Goal: Task Accomplishment & Management: Manage account settings

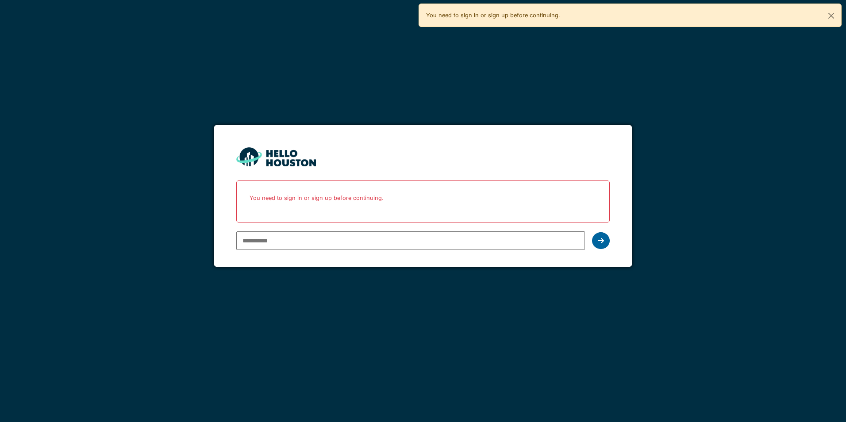
type input "**********"
click at [604, 244] on div at bounding box center [601, 240] width 18 height 17
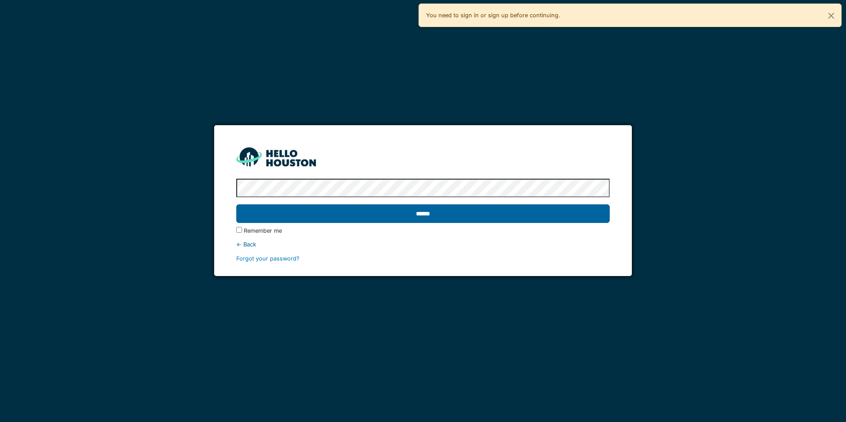
click at [525, 215] on input "******" at bounding box center [422, 213] width 373 height 19
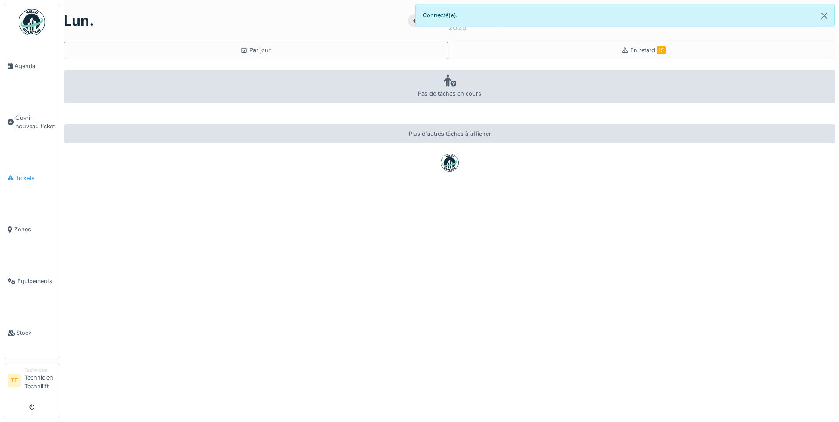
click at [36, 174] on span "Tickets" at bounding box center [35, 178] width 41 height 8
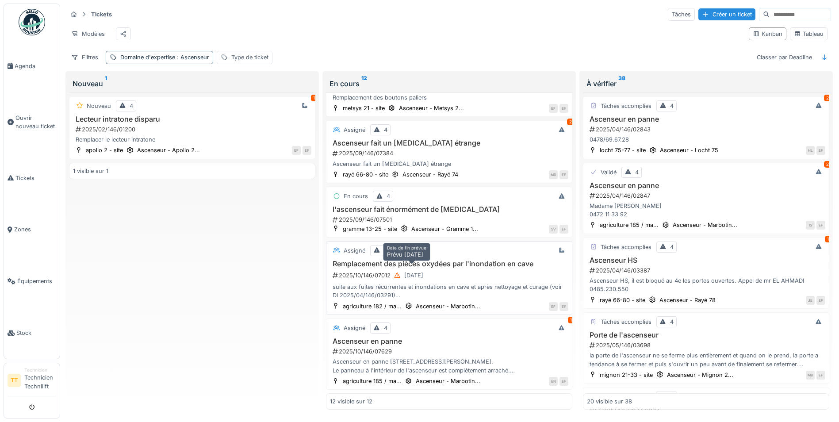
scroll to position [5, 0]
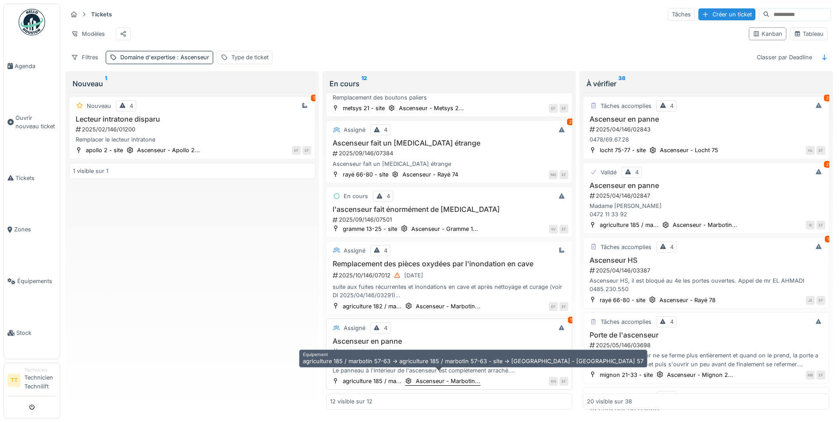
click at [461, 377] on div "Ascenseur - Marbotin..." at bounding box center [448, 381] width 65 height 8
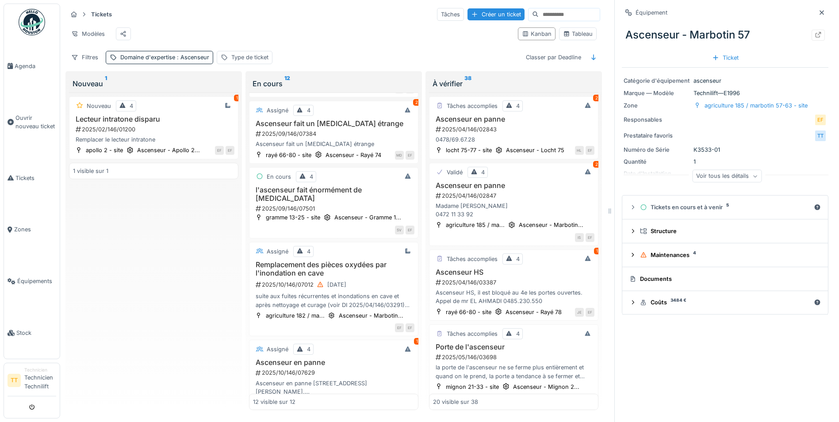
click at [741, 130] on div "TT" at bounding box center [760, 136] width 133 height 12
click at [734, 157] on div "Quantité 1" at bounding box center [725, 161] width 203 height 8
click at [715, 28] on div "Ascenseur - Marbotin 57" at bounding box center [725, 34] width 207 height 23
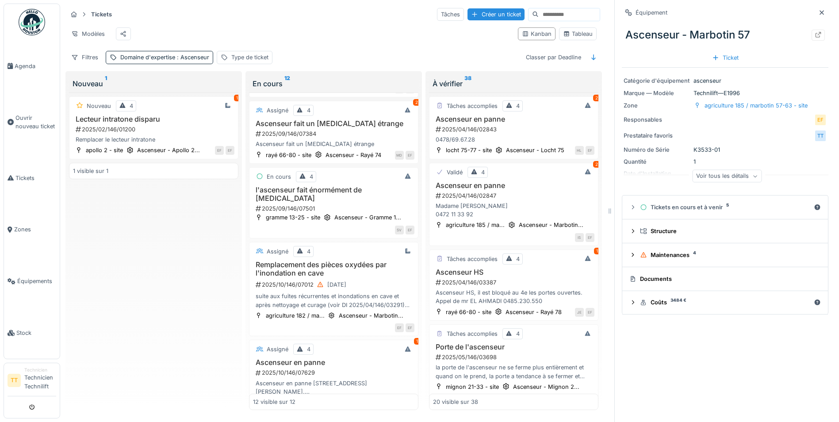
click at [719, 171] on div "Voir tous les détails" at bounding box center [726, 176] width 69 height 13
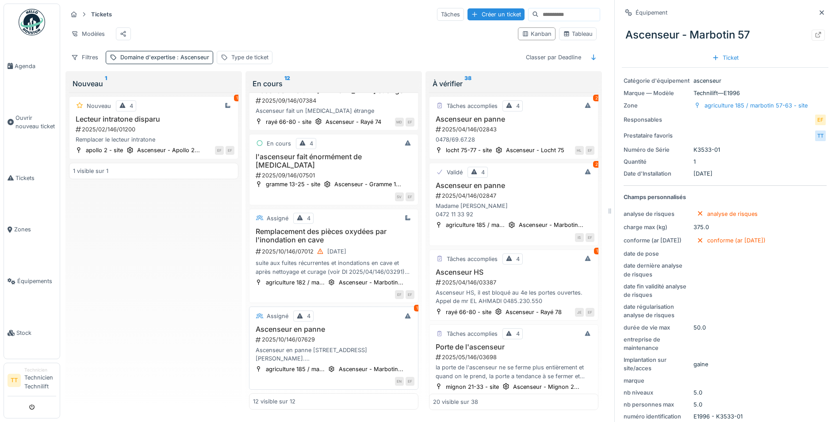
scroll to position [7, 0]
click at [292, 325] on h3 "Ascenseur en panne" at bounding box center [333, 329] width 161 height 8
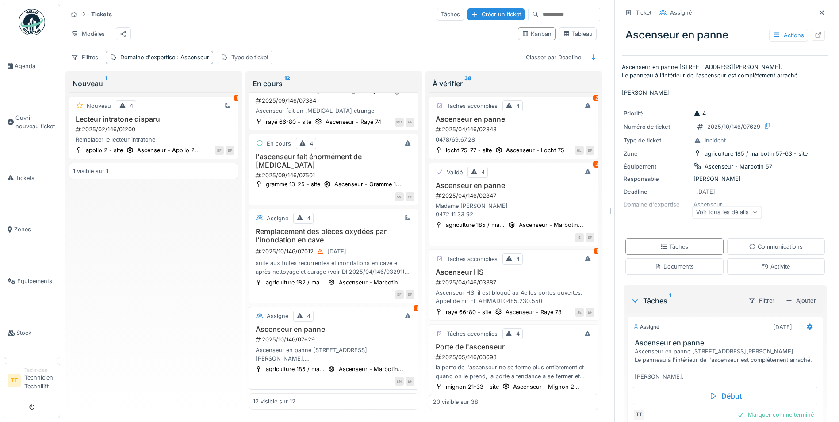
click at [300, 346] on div "Ascenseur en panne rue Adolphe Marbotin, 57. Le panneau à l'intérieur de l'asce…" at bounding box center [333, 354] width 161 height 17
click at [305, 347] on div "Ascenseur en panne rue Adolphe Marbotin, 57. Le panneau à l'intérieur de l'asce…" at bounding box center [333, 354] width 161 height 17
click at [340, 380] on div "Assigné 4 4 L'ascenseur fait beaucoup de bruit 2025/06/146/04694 L'ascenseur fa…" at bounding box center [333, 251] width 169 height 318
click at [335, 335] on div "2025/10/146/07629" at bounding box center [335, 339] width 160 height 8
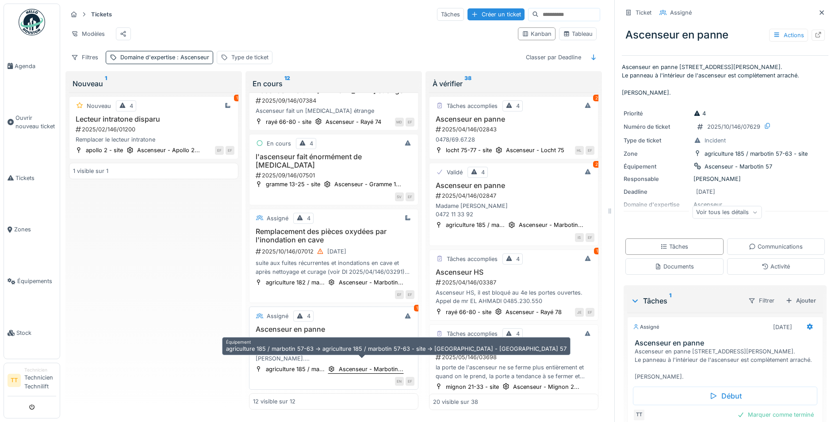
click at [365, 365] on div "Ascenseur - Marbotin..." at bounding box center [371, 369] width 65 height 8
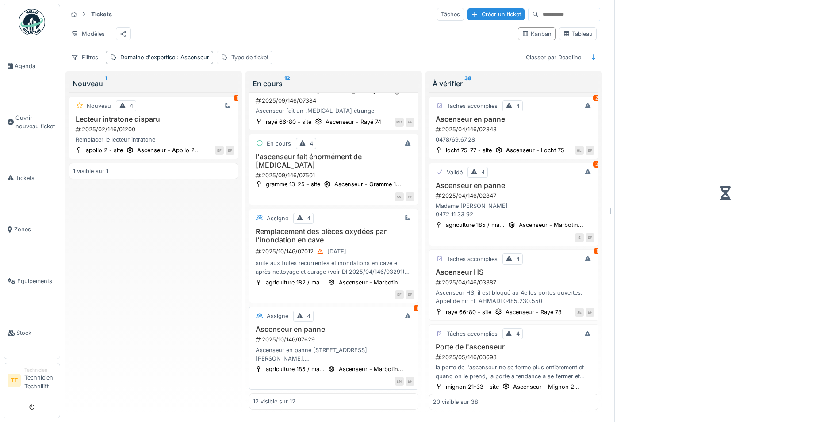
click at [319, 346] on div "Ascenseur en panne rue Adolphe Marbotin, 57. Le panneau à l'intérieur de l'asce…" at bounding box center [333, 354] width 161 height 17
click at [293, 325] on h3 "Ascenseur en panne" at bounding box center [333, 329] width 161 height 8
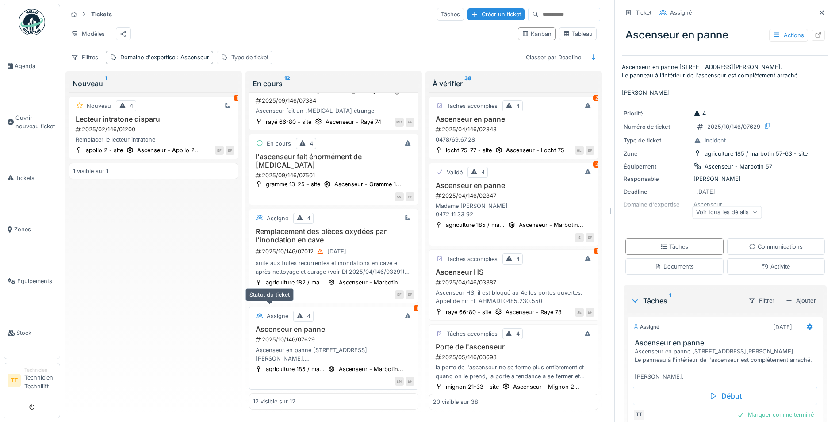
click at [278, 312] on div "Assigné" at bounding box center [278, 316] width 22 height 8
click at [269, 312] on div "Assigné" at bounding box center [278, 316] width 22 height 8
click at [280, 325] on h3 "Ascenseur en panne" at bounding box center [333, 329] width 161 height 8
click at [756, 242] on div "Communications" at bounding box center [776, 246] width 54 height 8
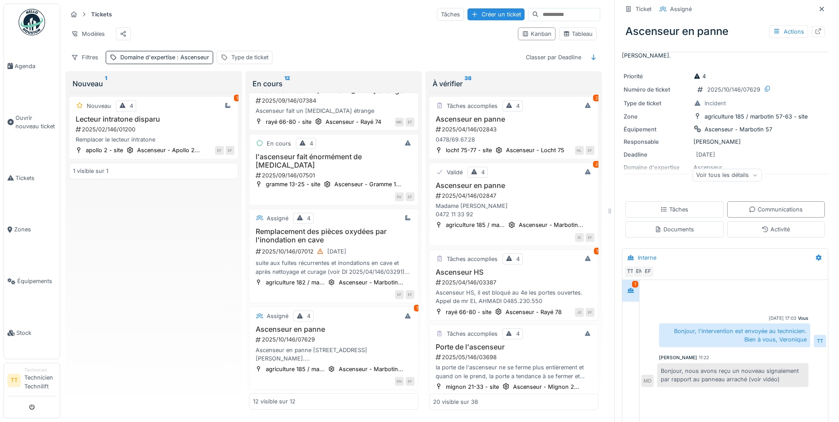
scroll to position [47, 0]
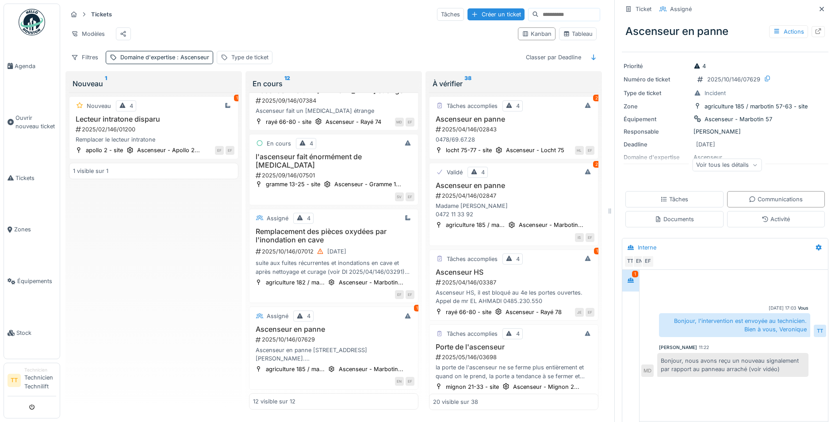
click at [688, 385] on div "Vous 01/10/2025 17:03 Bonjour, l'intervention est envoyée au technicien. Bien à…" at bounding box center [734, 345] width 188 height 151
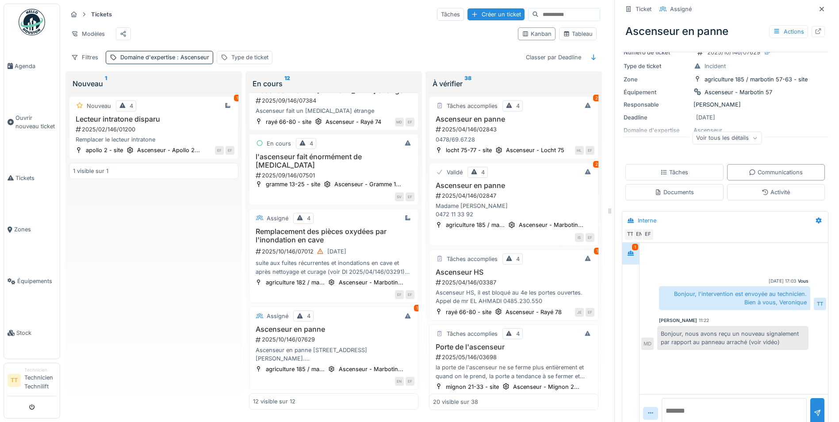
scroll to position [89, 0]
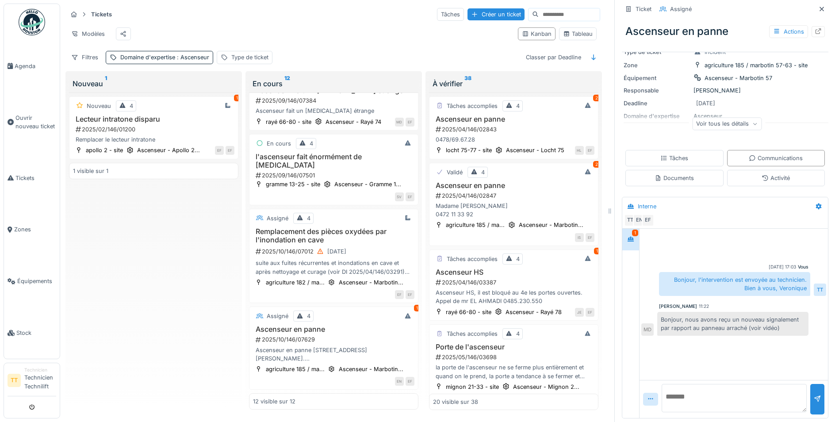
click at [690, 398] on textarea at bounding box center [734, 398] width 145 height 28
click at [694, 391] on textarea at bounding box center [734, 398] width 145 height 28
type textarea "**********"
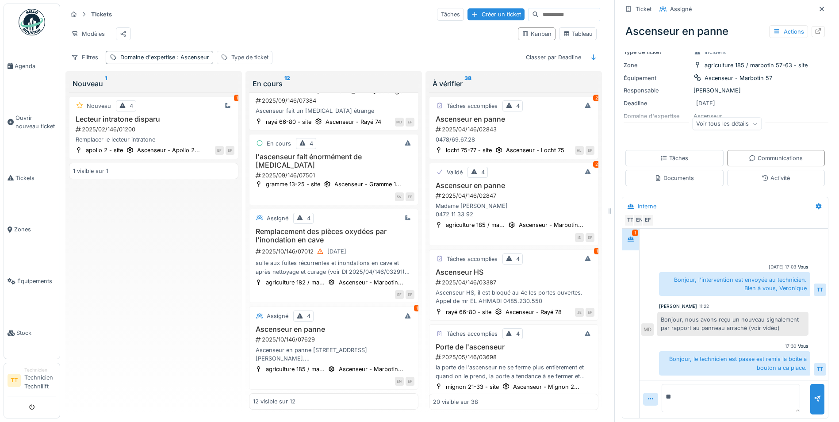
type textarea "*"
type textarea "**********"
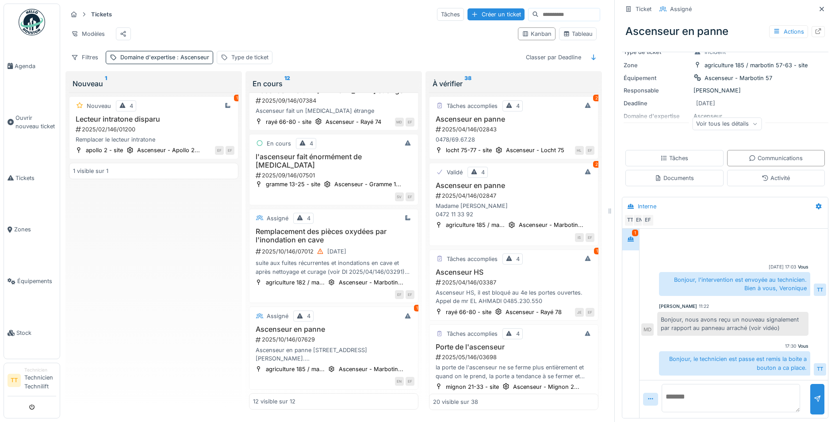
scroll to position [31, 0]
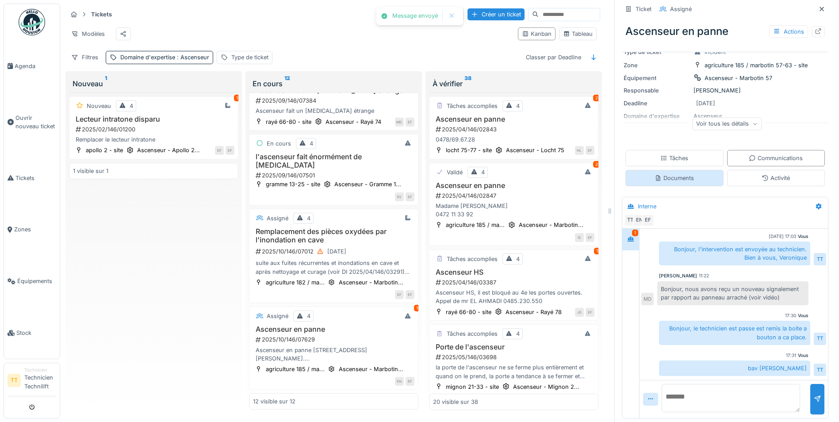
click at [675, 174] on div "Documents" at bounding box center [674, 178] width 39 height 8
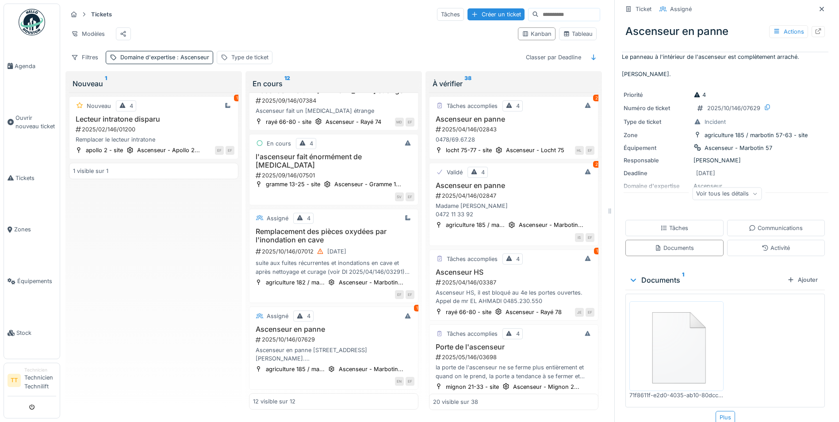
scroll to position [29, 0]
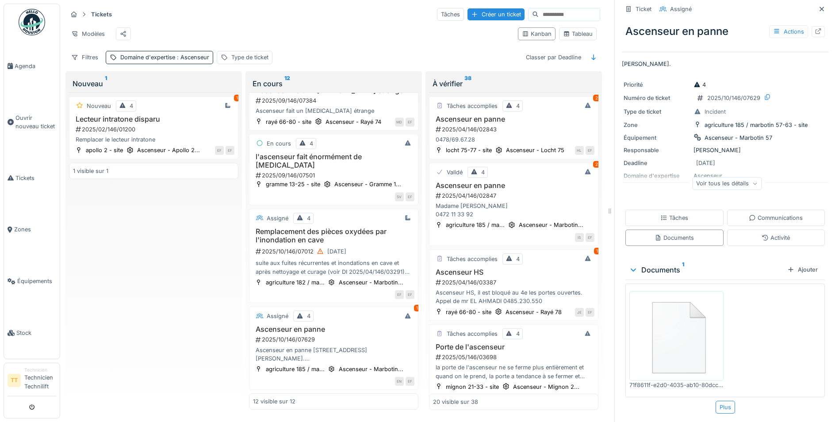
click at [797, 260] on div "Documents 1 Ajouter" at bounding box center [724, 269] width 199 height 19
click at [796, 264] on div "Ajouter" at bounding box center [803, 270] width 38 height 12
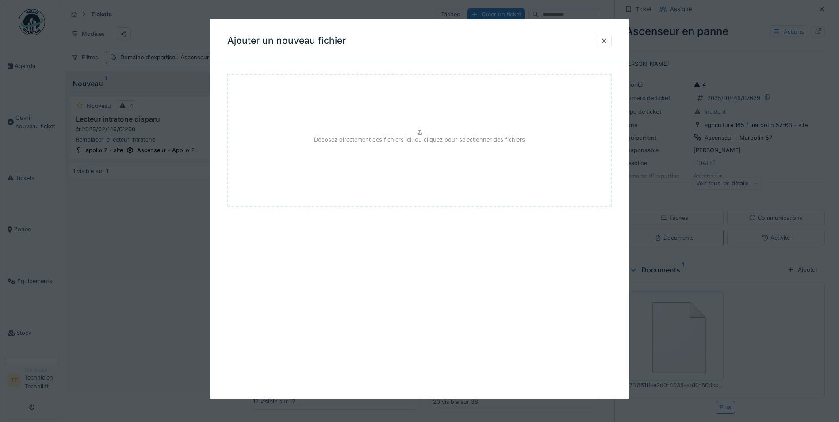
click at [416, 133] on div "Déposez directement des fichiers ici, ou cliquez pour sélectionner des fichiers" at bounding box center [419, 140] width 384 height 133
type input "**********"
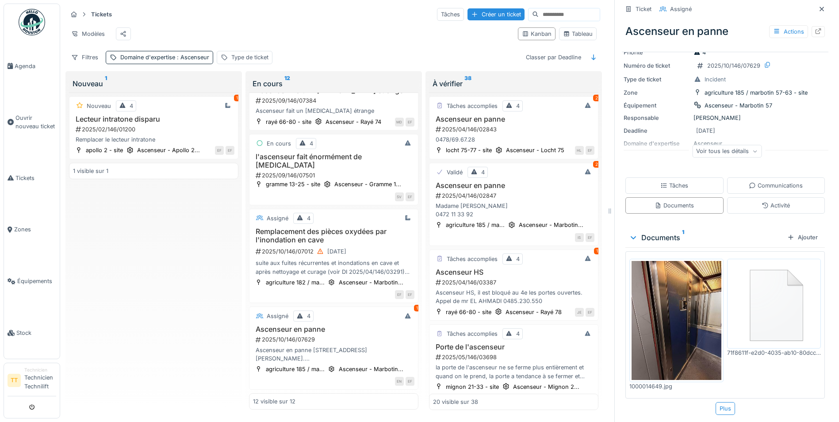
scroll to position [0, 0]
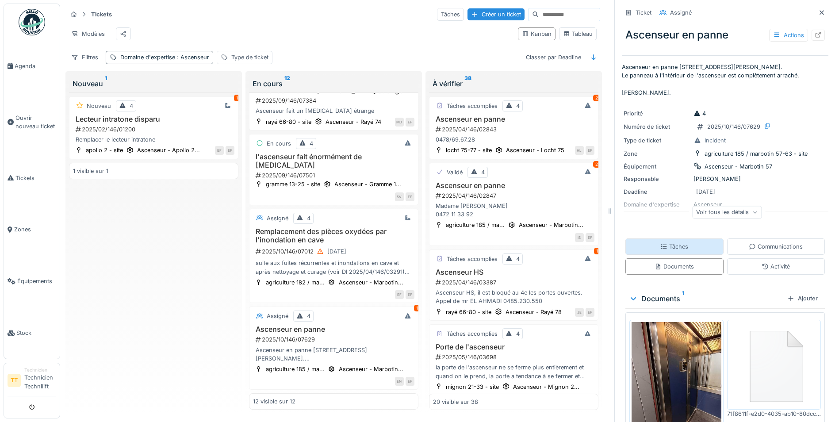
click at [689, 239] on div "Tâches" at bounding box center [674, 246] width 98 height 16
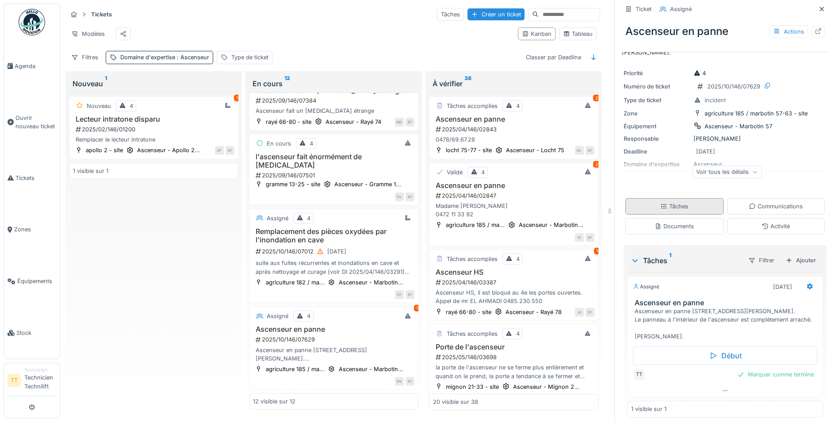
scroll to position [47, 0]
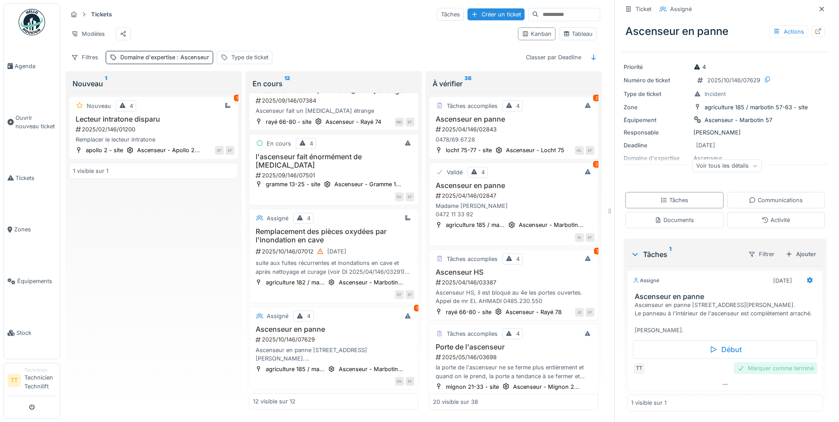
click at [751, 364] on div "Marquer comme terminé" at bounding box center [776, 368] width 84 height 12
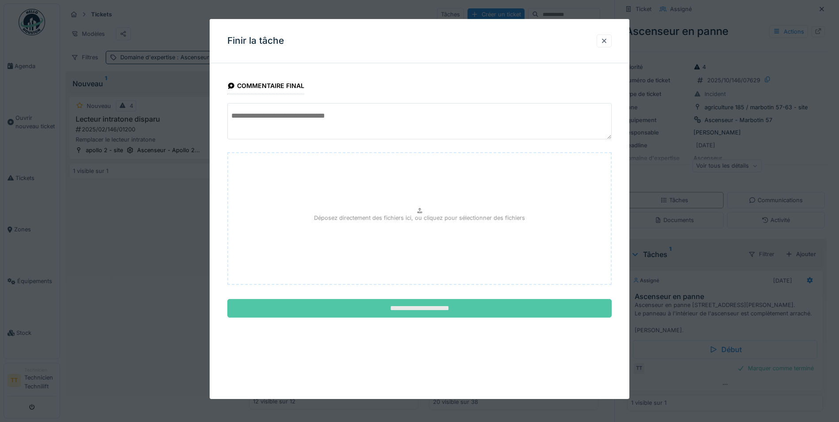
click at [473, 309] on input "**********" at bounding box center [419, 308] width 384 height 19
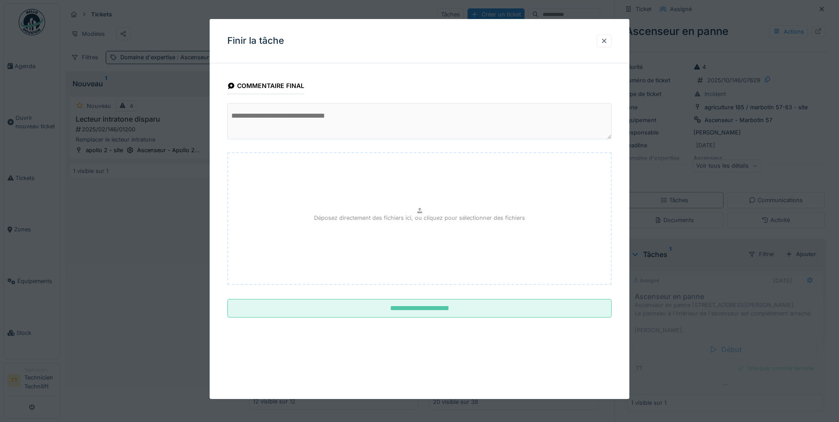
scroll to position [23, 0]
